Goal: Check status: Check status

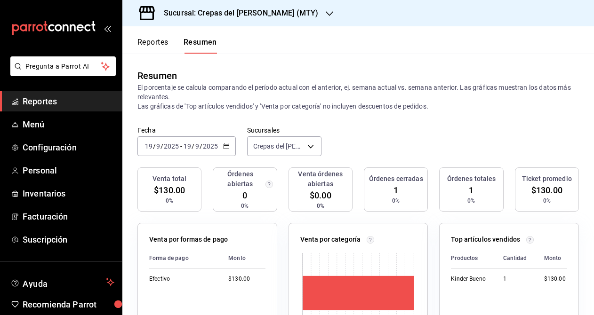
click at [208, 143] on input "2025" at bounding box center [210, 147] width 16 height 8
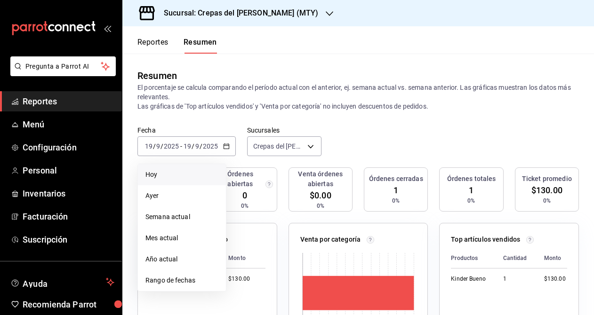
click at [180, 178] on span "Hoy" at bounding box center [181, 175] width 73 height 10
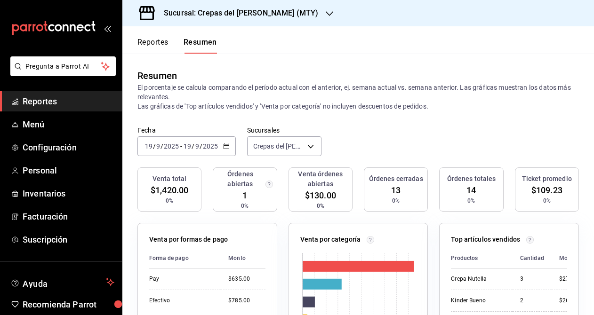
scroll to position [7, 0]
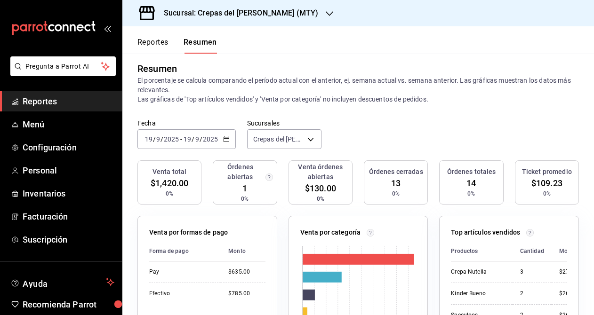
click at [216, 136] on input "2025" at bounding box center [210, 140] width 16 height 8
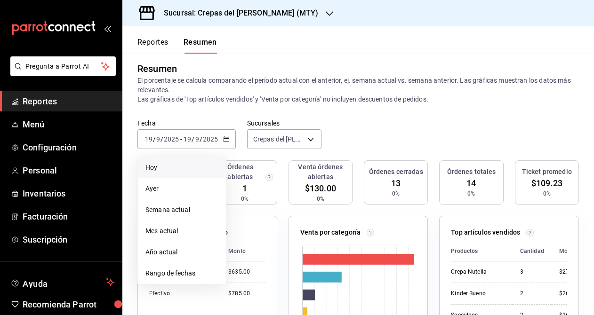
click at [198, 164] on span "Hoy" at bounding box center [181, 168] width 73 height 10
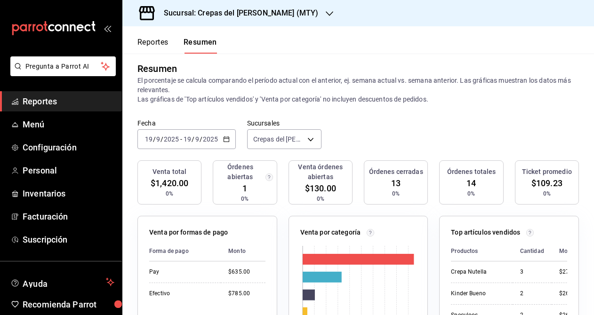
click at [218, 141] on div "[DATE] [DATE]" at bounding box center [200, 140] width 37 height 8
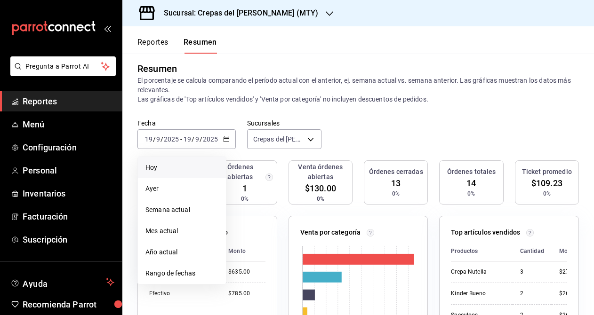
click at [201, 160] on li "Hoy" at bounding box center [182, 167] width 88 height 21
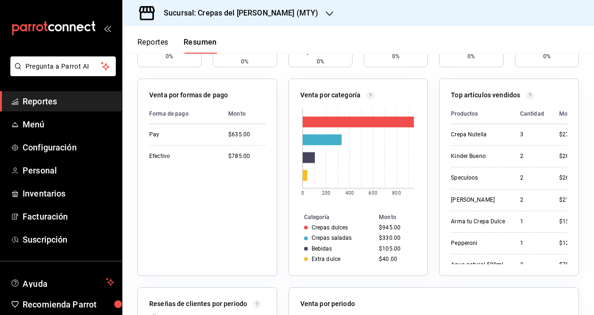
scroll to position [0, 0]
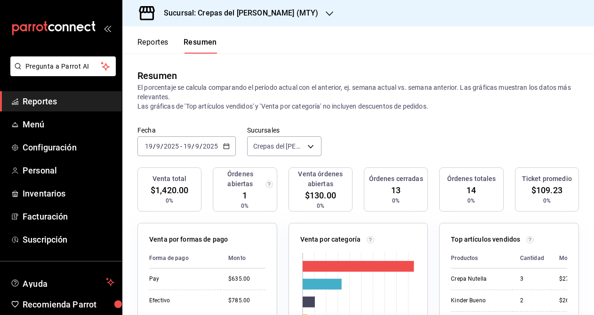
click at [217, 147] on input "2025" at bounding box center [210, 147] width 16 height 8
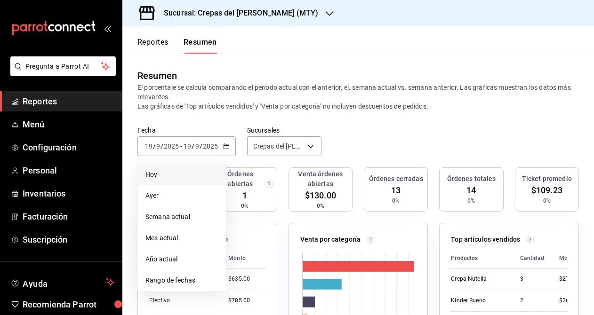
click at [191, 175] on span "Hoy" at bounding box center [181, 175] width 73 height 10
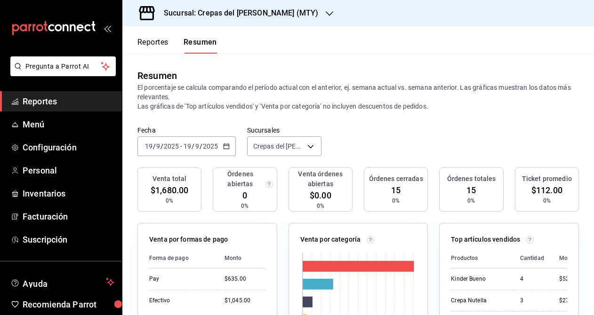
click at [230, 147] on div "[DATE] [DATE] - [DATE] [DATE]" at bounding box center [186, 146] width 98 height 20
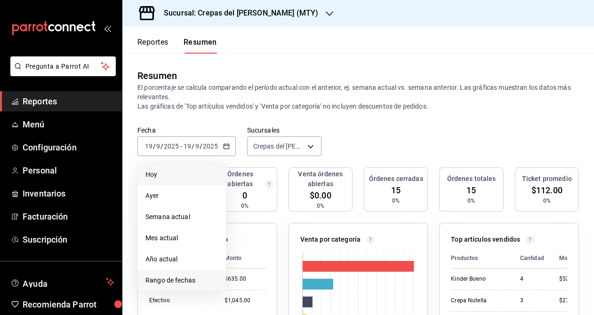
click at [184, 280] on span "Rango de fechas" at bounding box center [181, 281] width 73 height 10
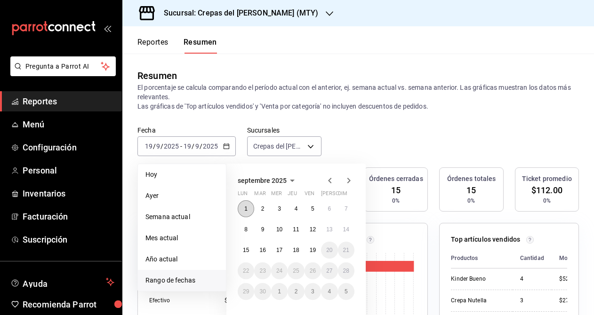
click at [244, 208] on abbr "1" at bounding box center [245, 209] width 3 height 7
click at [314, 254] on button "19" at bounding box center [312, 250] width 16 height 17
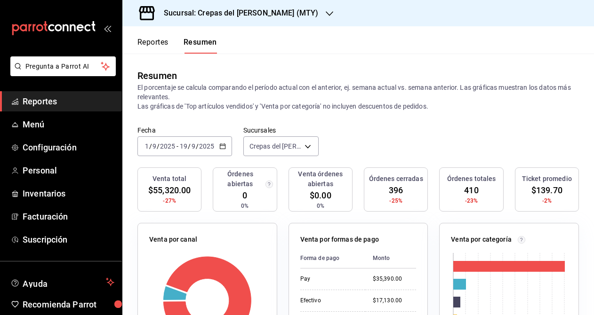
click at [188, 144] on span "/" at bounding box center [189, 147] width 3 height 8
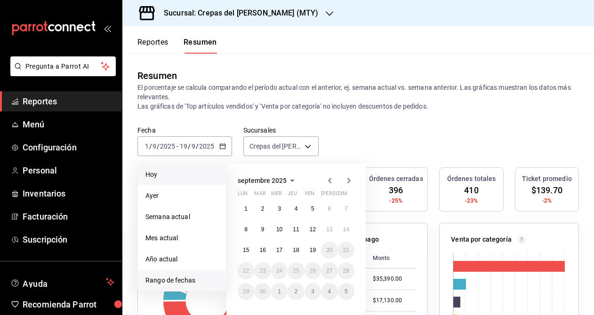
click at [184, 176] on span "Hoy" at bounding box center [181, 175] width 73 height 10
